Goal: Task Accomplishment & Management: Use online tool/utility

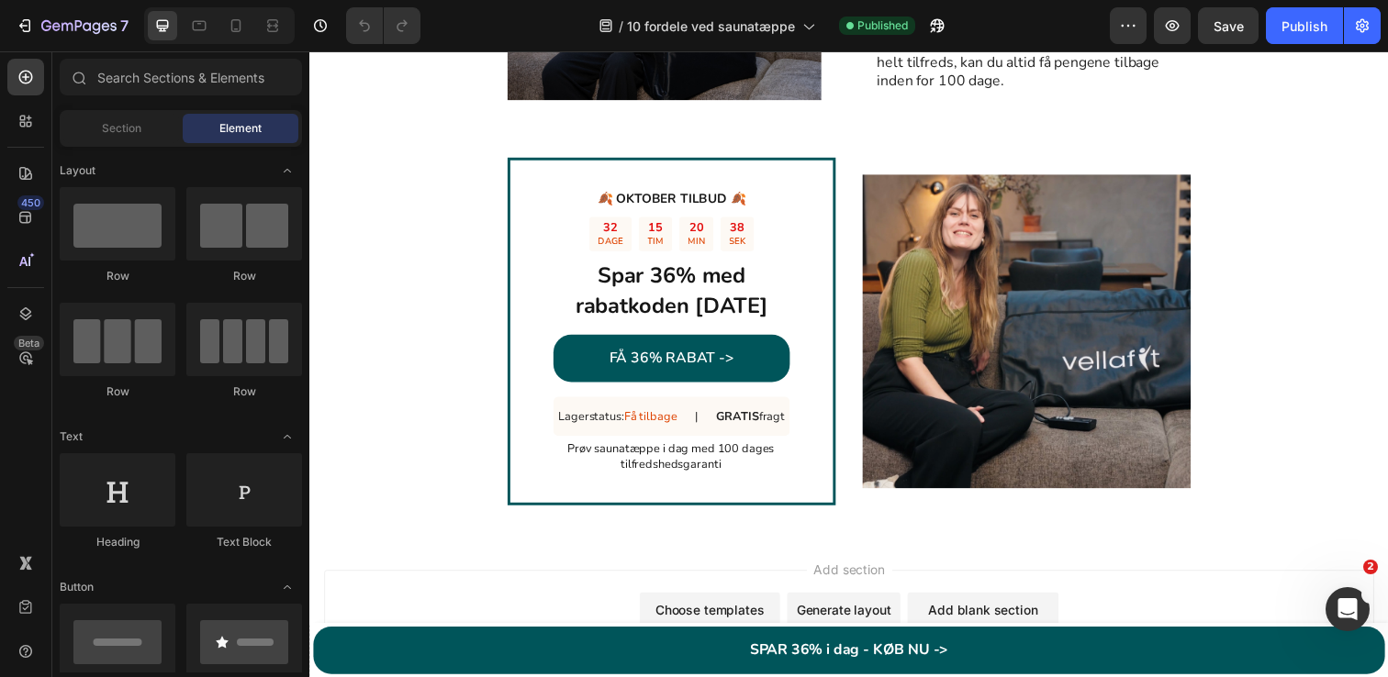
scroll to position [3454, 0]
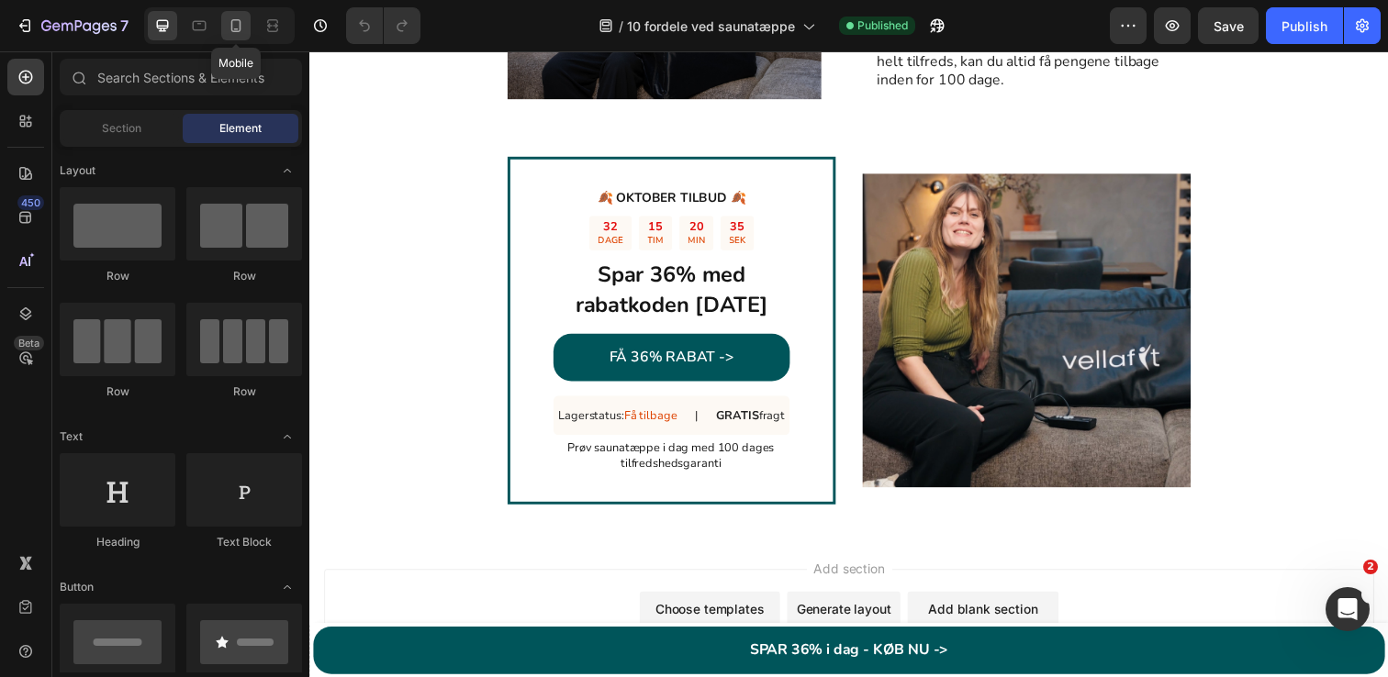
click at [237, 26] on icon at bounding box center [236, 26] width 18 height 18
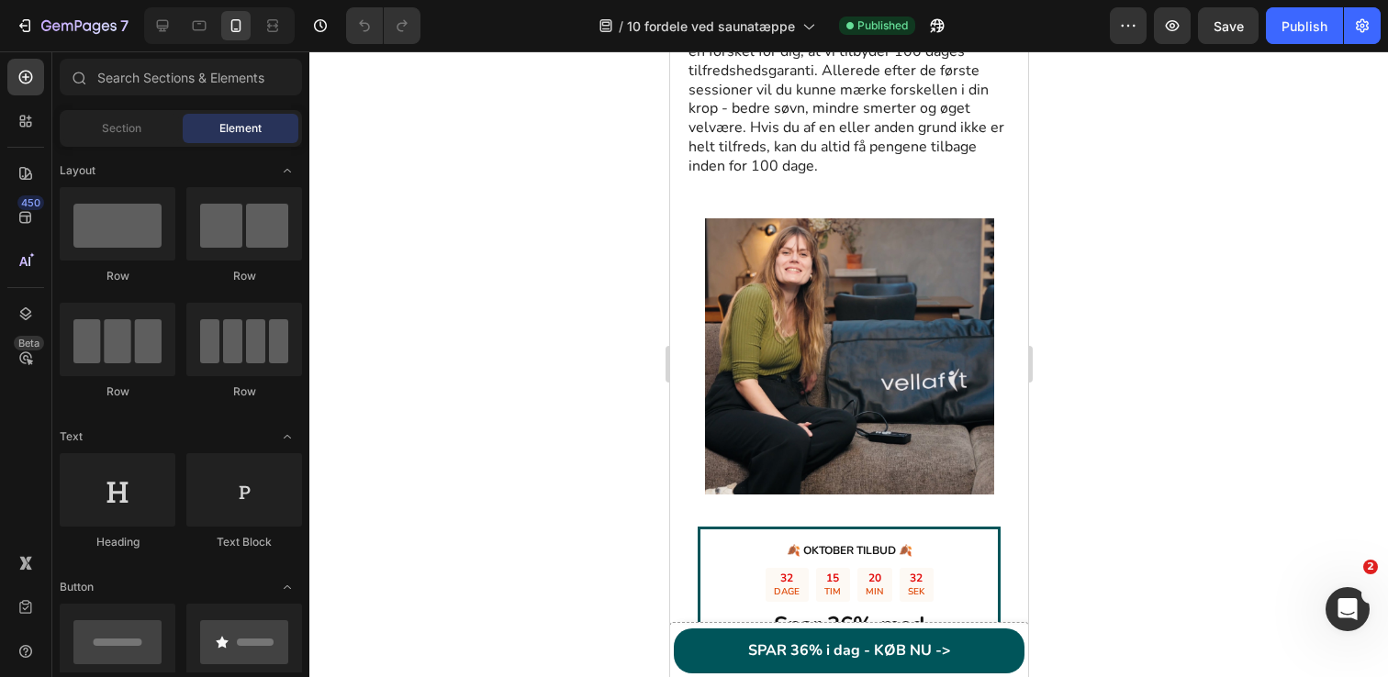
scroll to position [4619, 0]
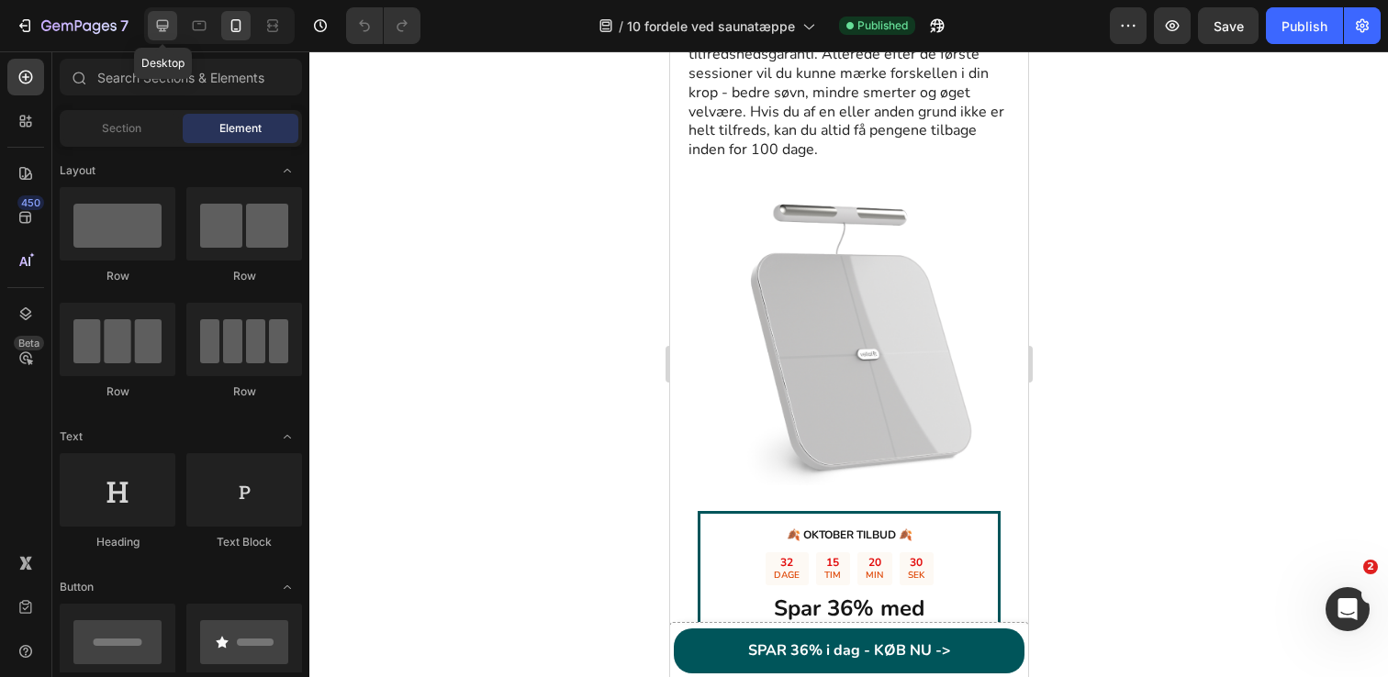
click at [171, 25] on icon at bounding box center [162, 26] width 18 height 18
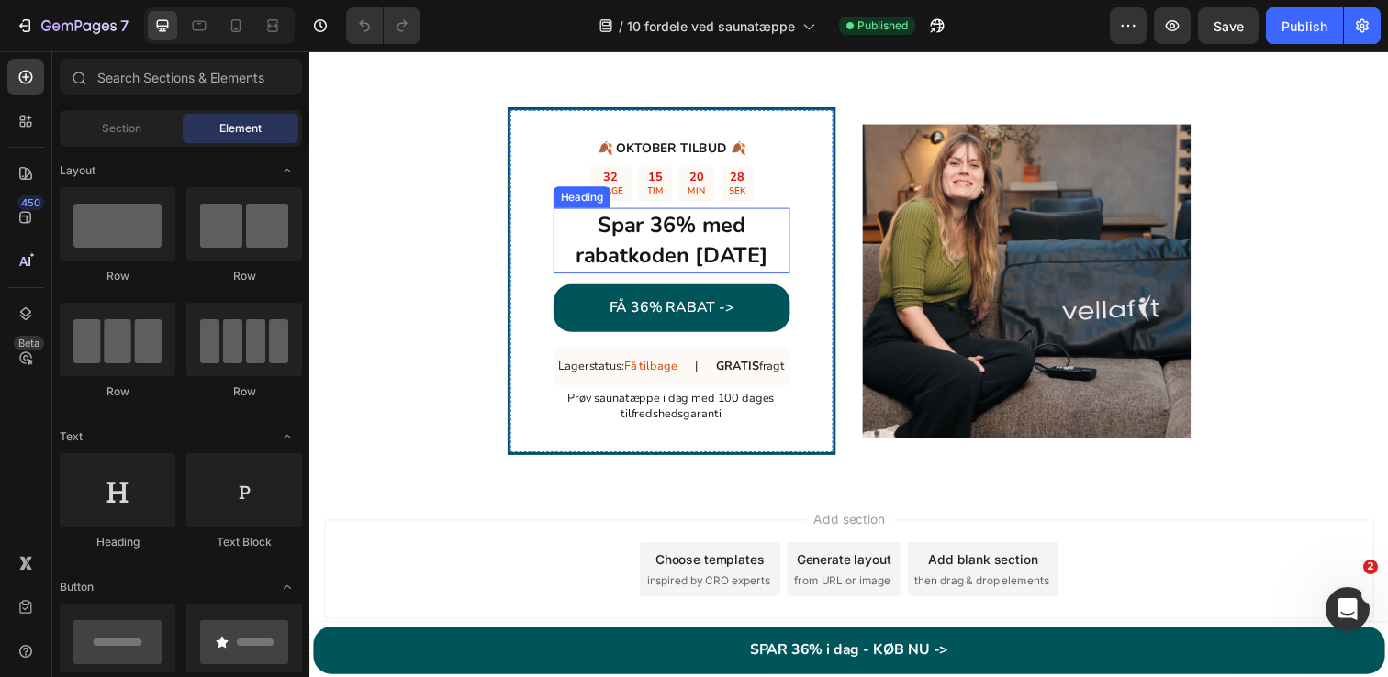
scroll to position [3483, 0]
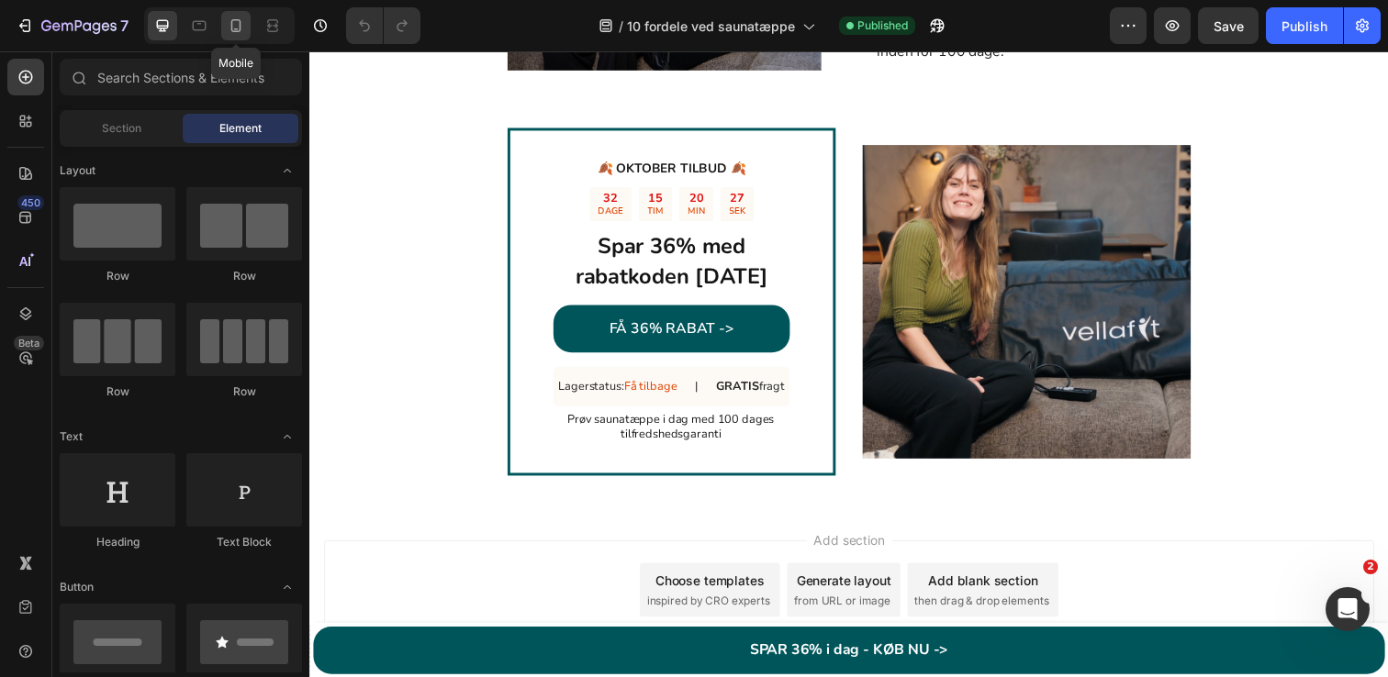
click at [227, 35] on div at bounding box center [235, 25] width 29 height 29
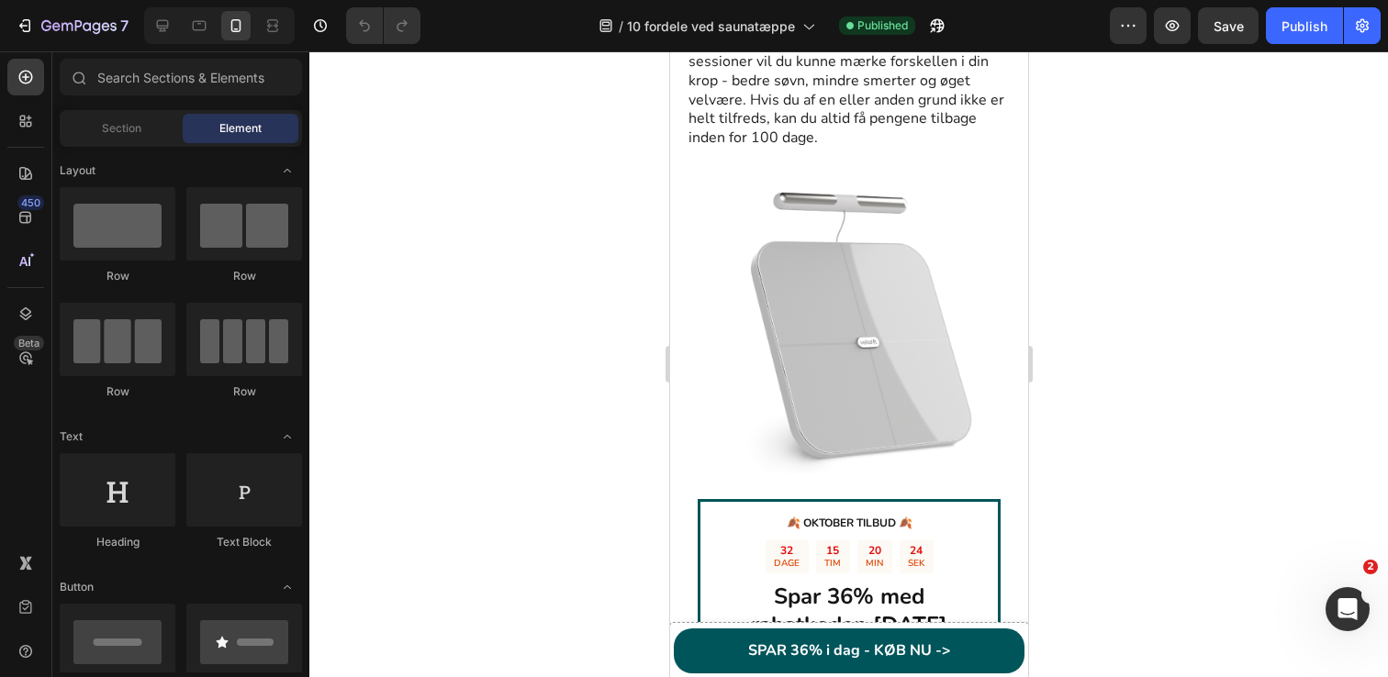
scroll to position [4699, 0]
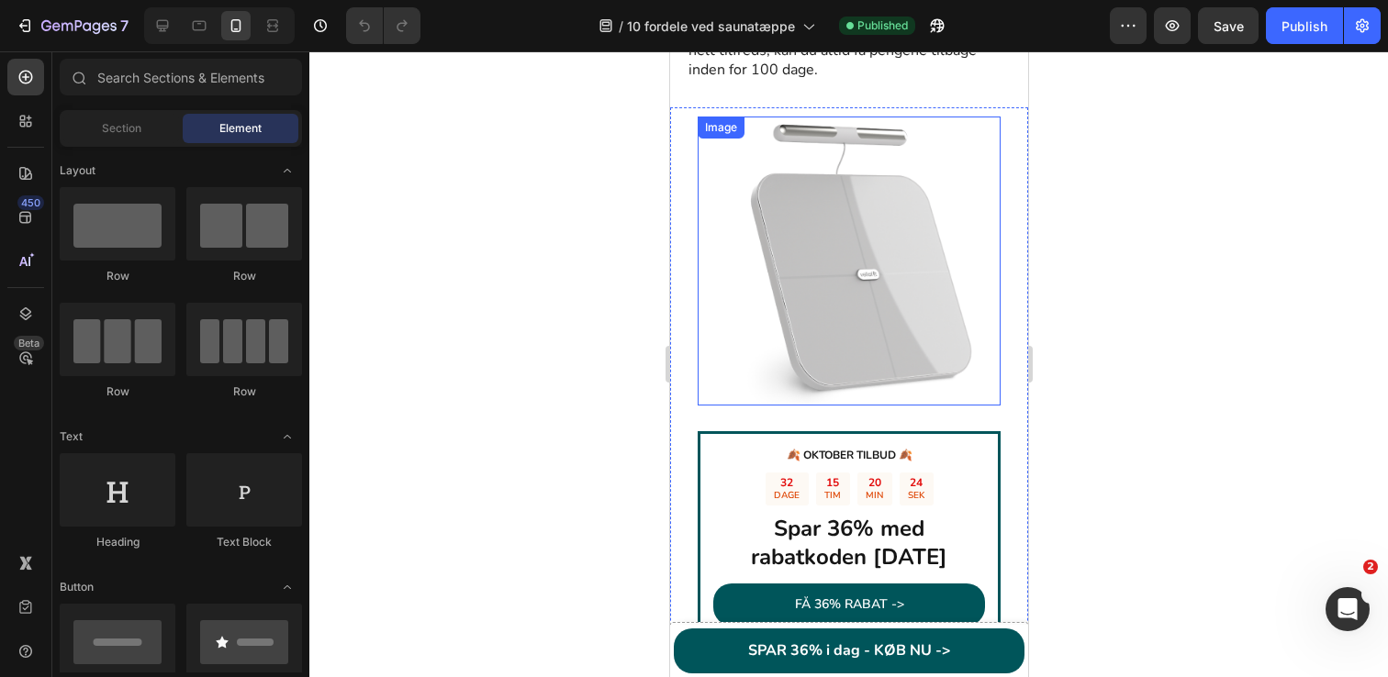
click at [866, 266] on img at bounding box center [848, 261] width 289 height 289
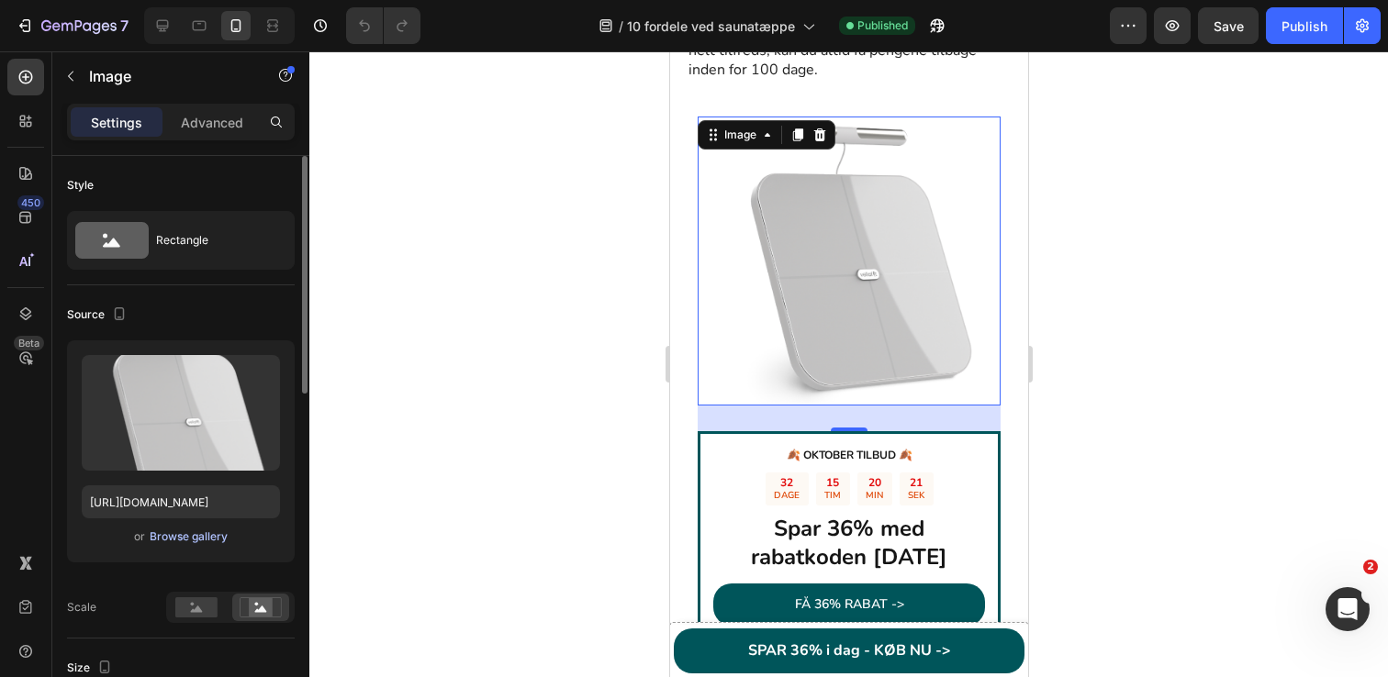
click at [162, 528] on button "Browse gallery" at bounding box center [189, 537] width 80 height 18
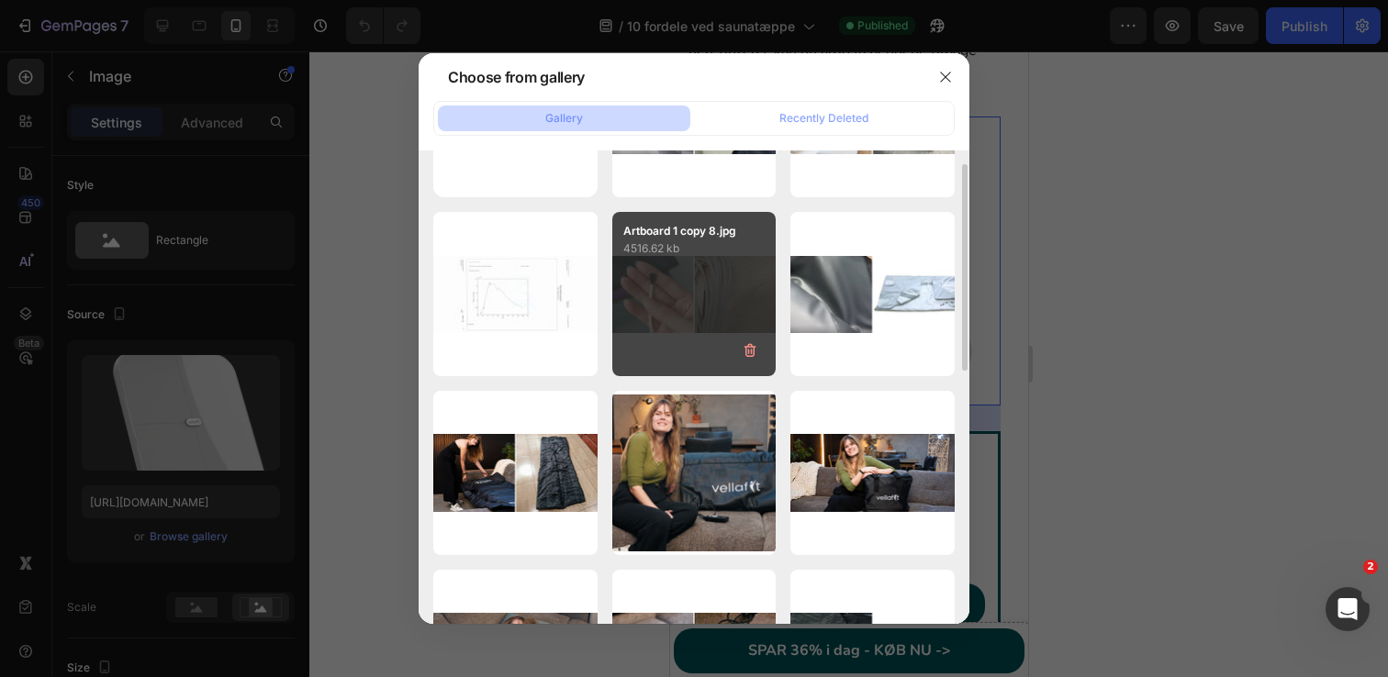
scroll to position [141, 0]
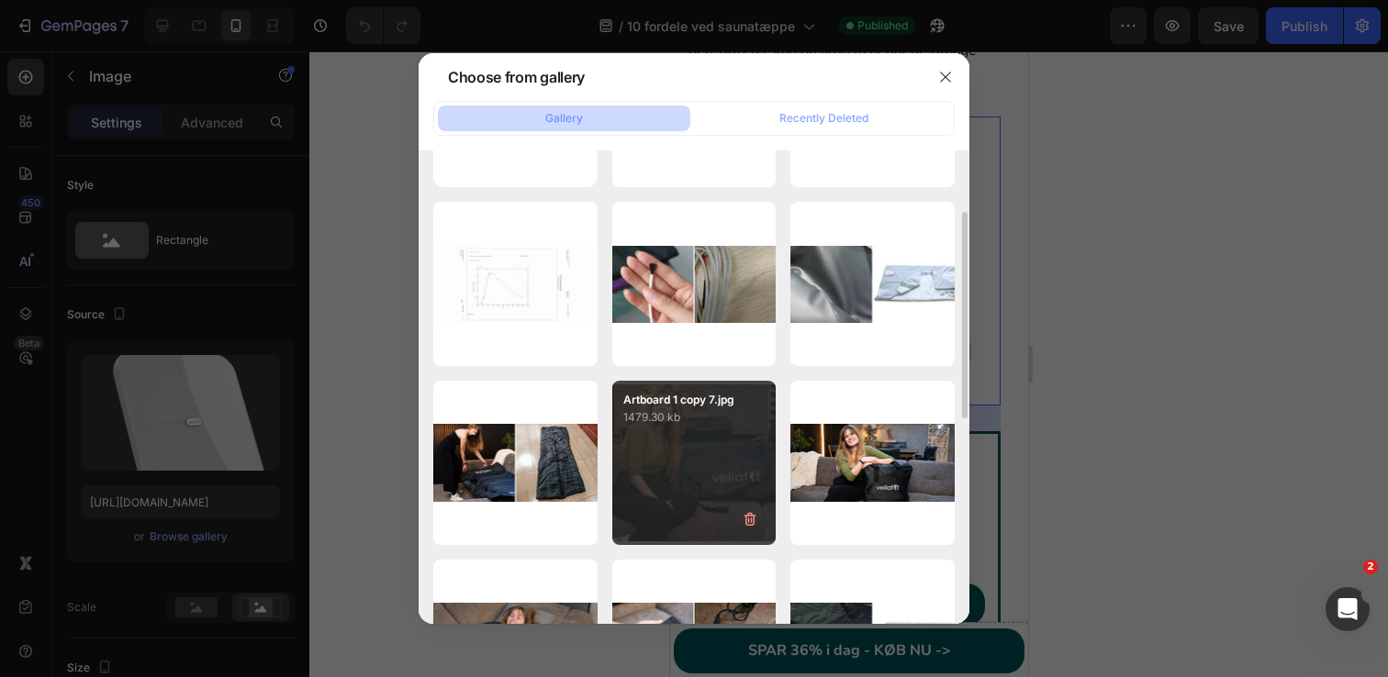
click at [696, 416] on p "1479.30 kb" at bounding box center [694, 417] width 142 height 18
type input "[URL][DOMAIN_NAME]"
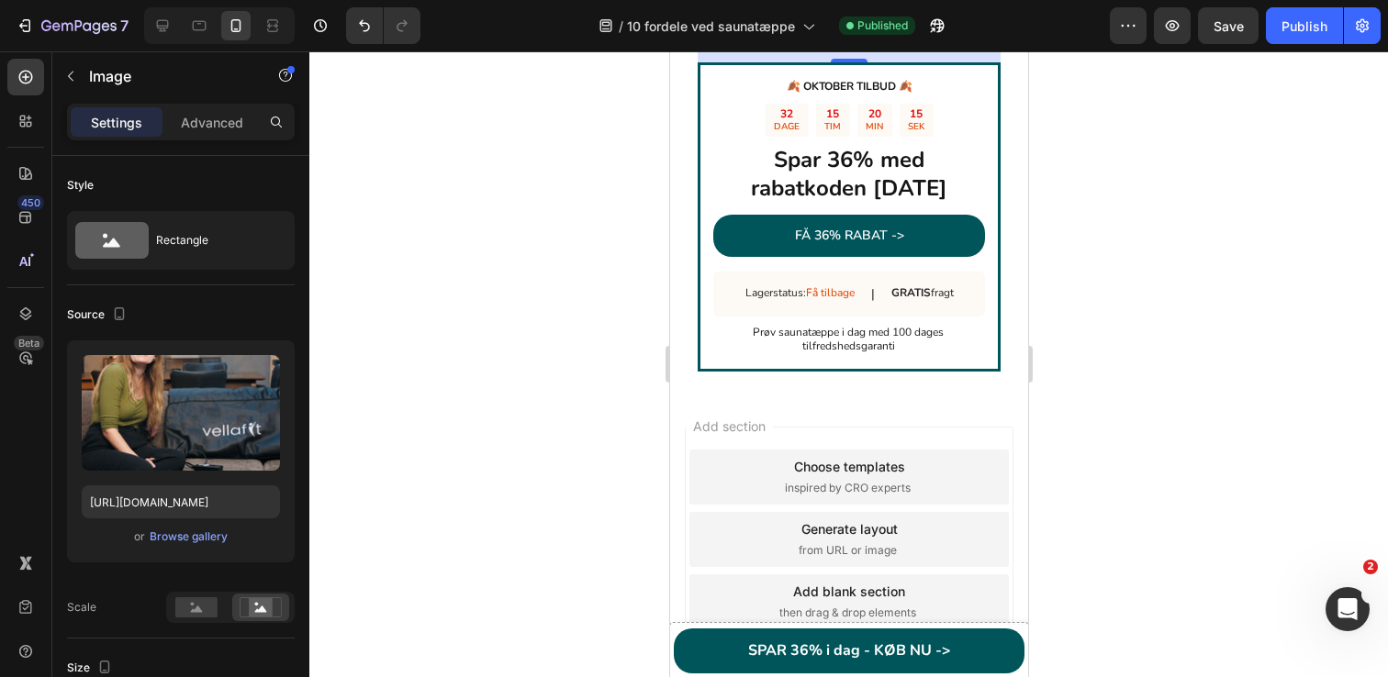
scroll to position [5079, 0]
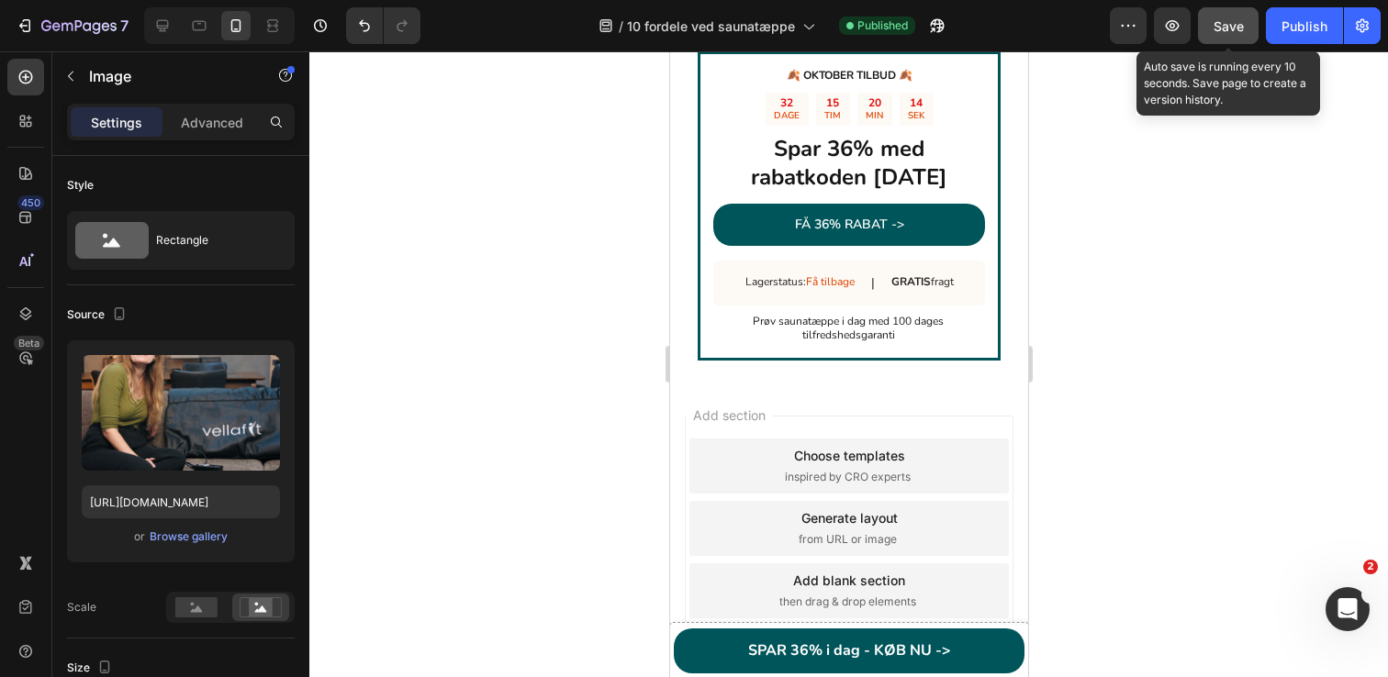
click at [1222, 33] on div "Save" at bounding box center [1228, 26] width 30 height 19
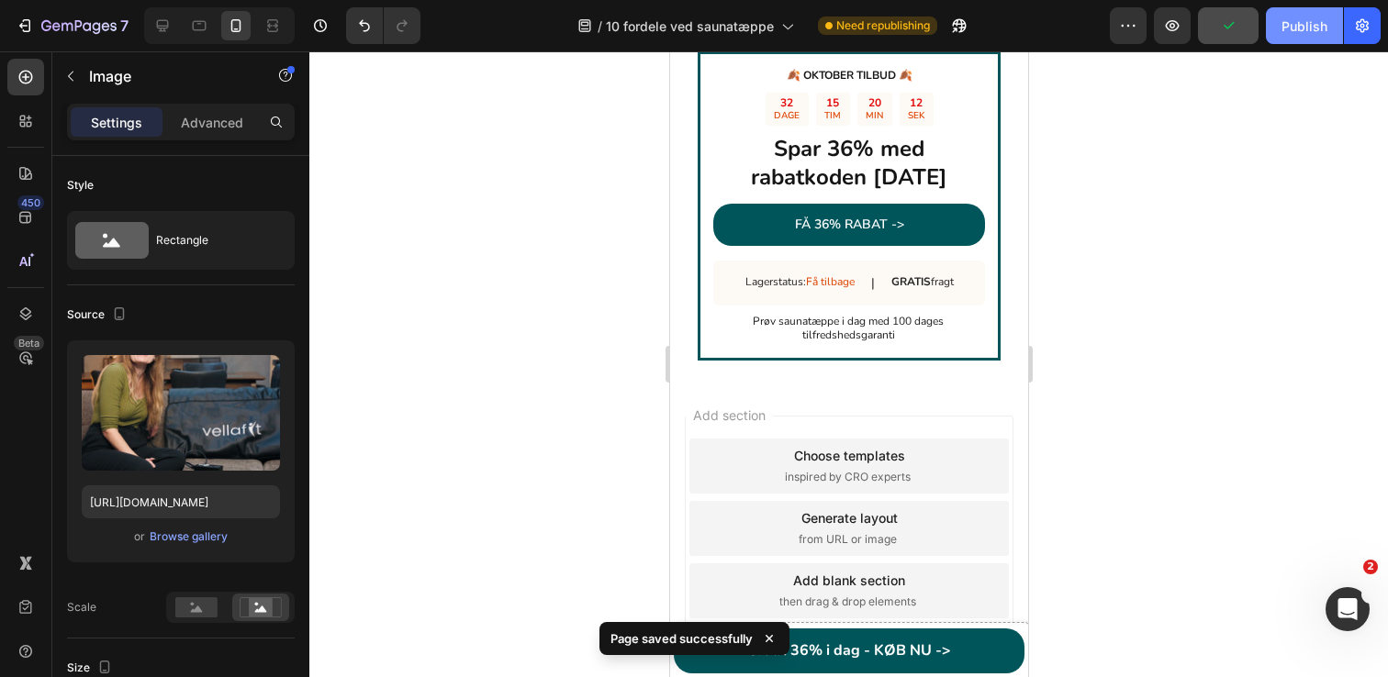
click at [1310, 35] on button "Publish" at bounding box center [1303, 25] width 77 height 37
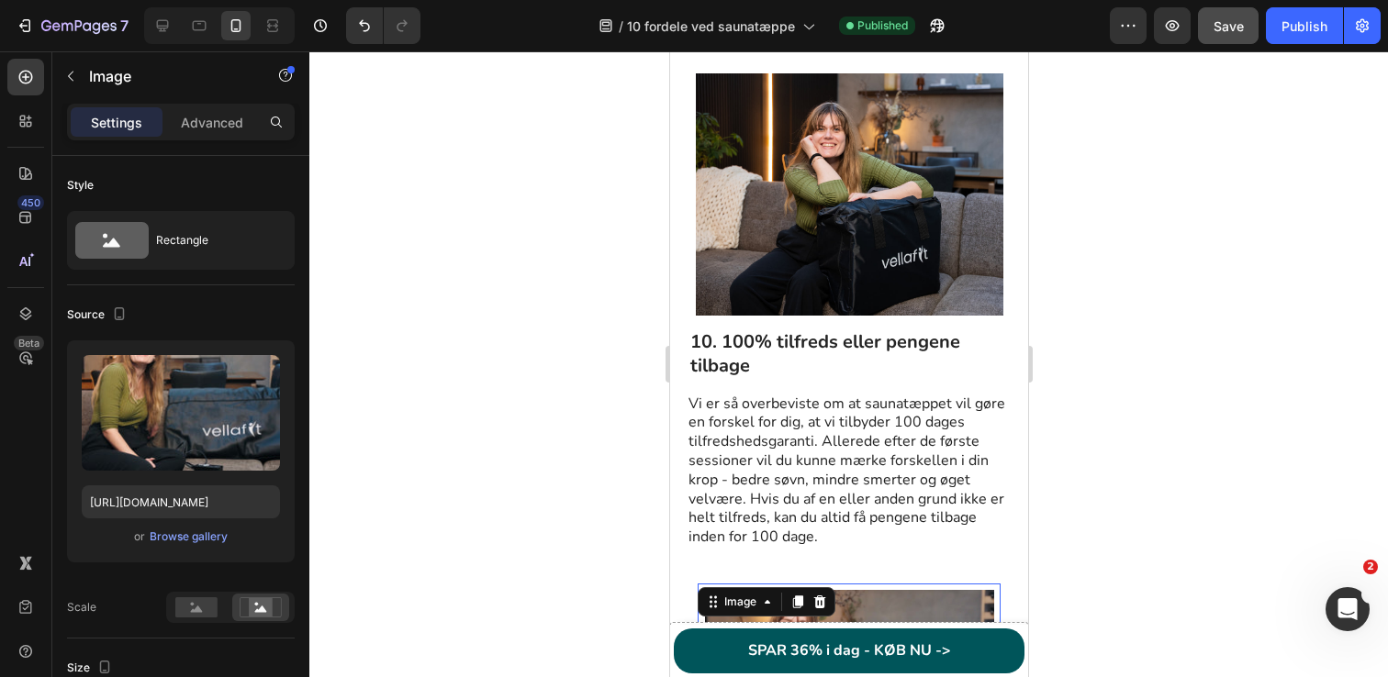
scroll to position [4231, 0]
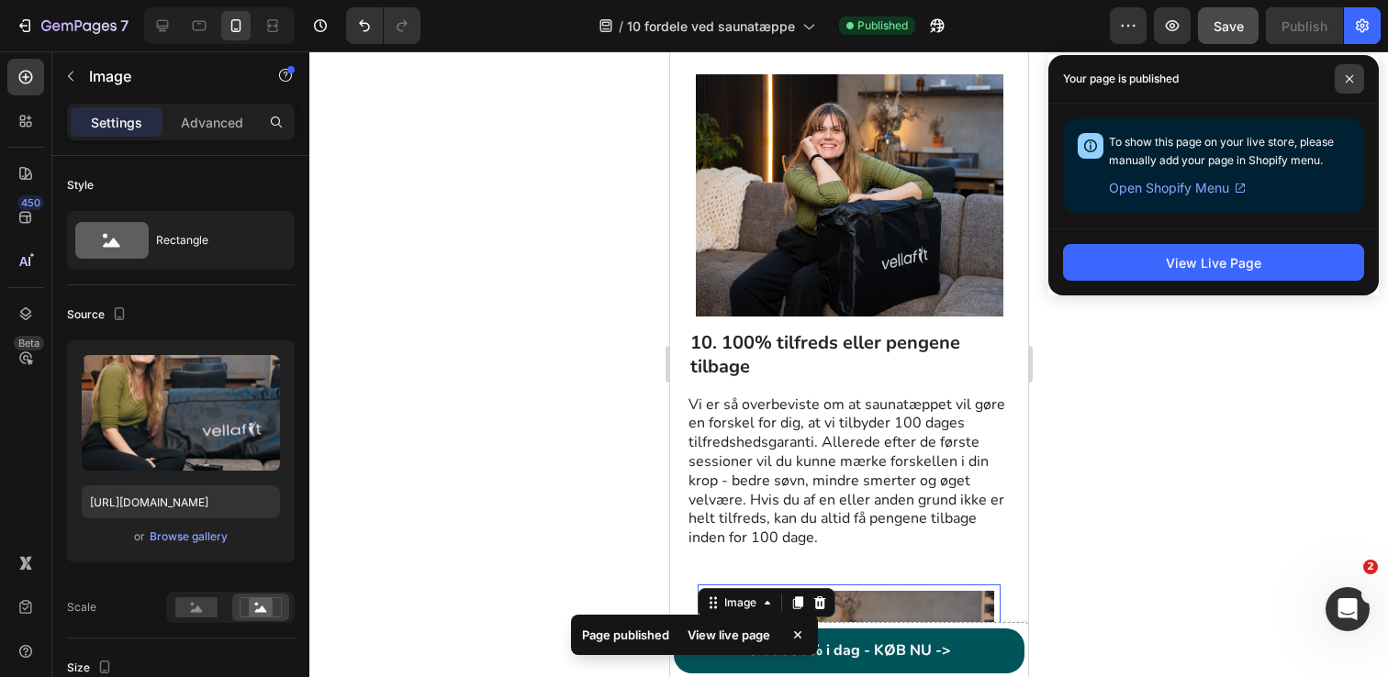
click at [1358, 73] on span at bounding box center [1348, 78] width 29 height 29
